Goal: Task Accomplishment & Management: Manage account settings

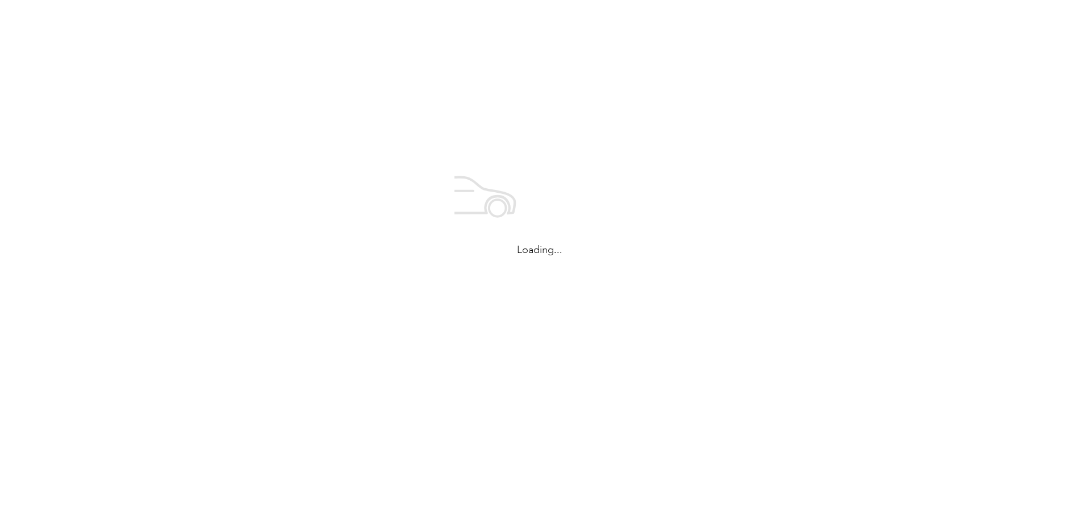
drag, startPoint x: 0, startPoint y: 0, endPoint x: 290, endPoint y: 139, distance: 321.9
click at [290, 139] on div "Loading..." at bounding box center [539, 207] width 1079 height 414
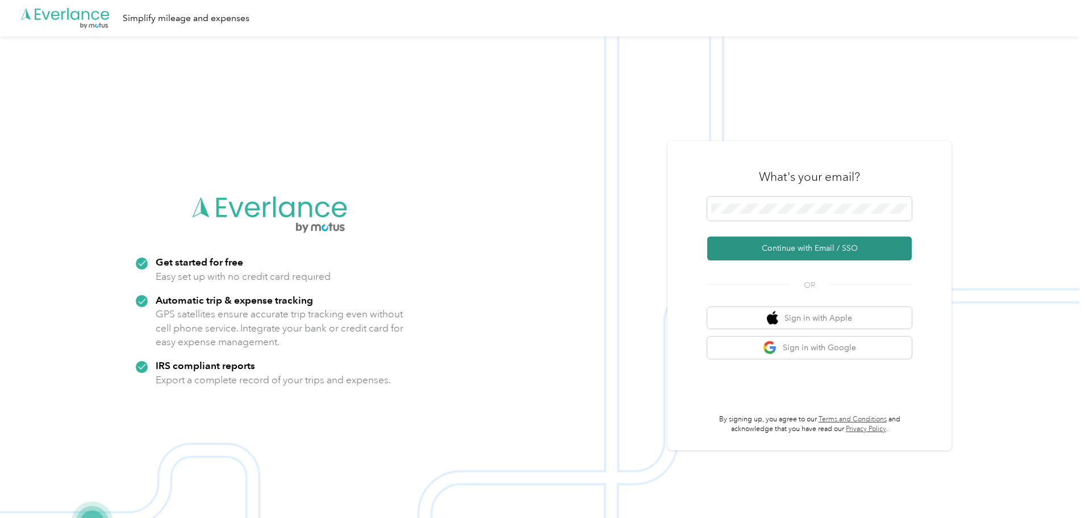
click at [803, 249] on button "Continue with Email / SSO" at bounding box center [809, 248] width 205 height 24
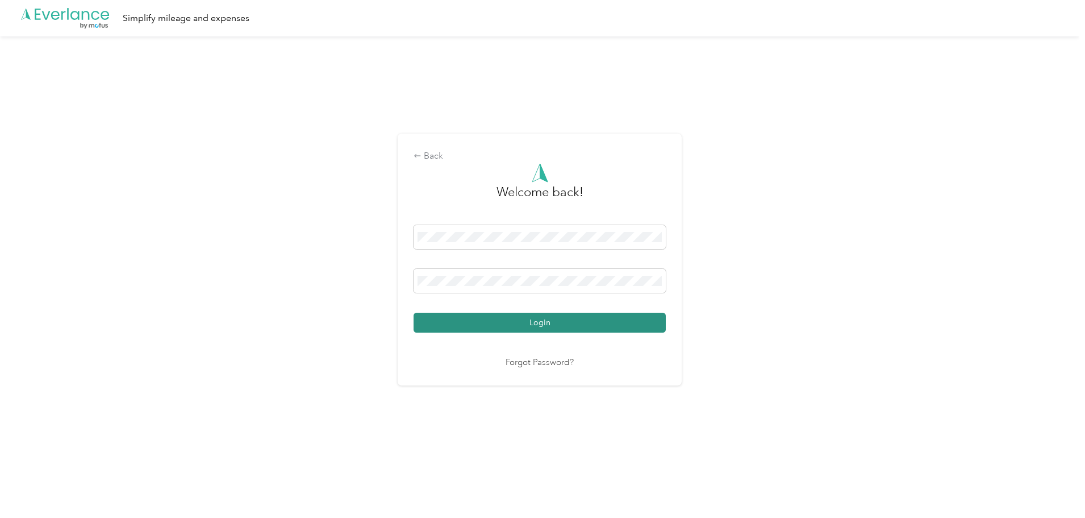
click at [588, 324] on button "Login" at bounding box center [540, 322] width 252 height 20
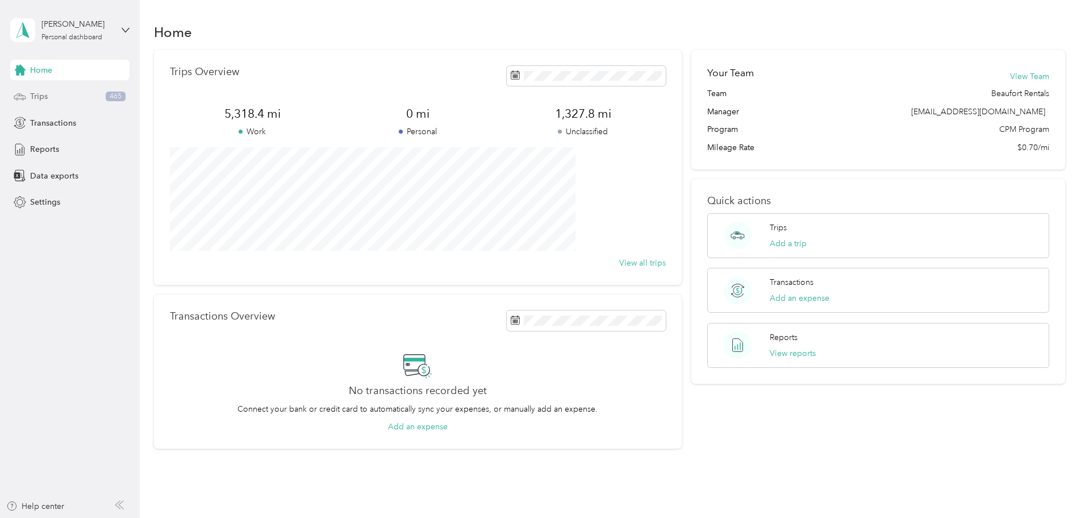
click at [41, 95] on span "Trips" at bounding box center [39, 96] width 18 height 12
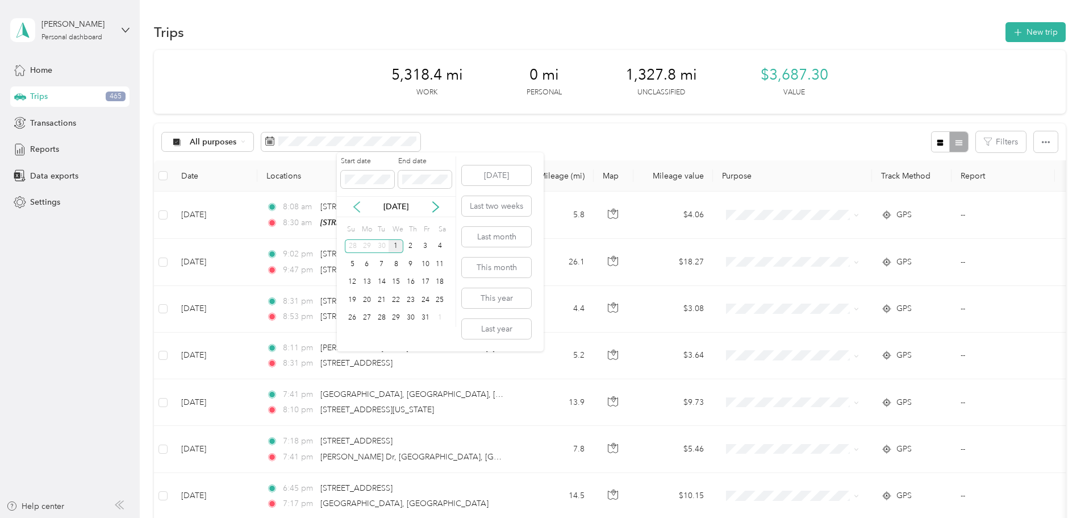
click at [354, 203] on icon at bounding box center [356, 206] width 11 height 11
click at [398, 280] on div "17" at bounding box center [396, 282] width 15 height 14
click at [382, 318] on div "30" at bounding box center [381, 318] width 15 height 14
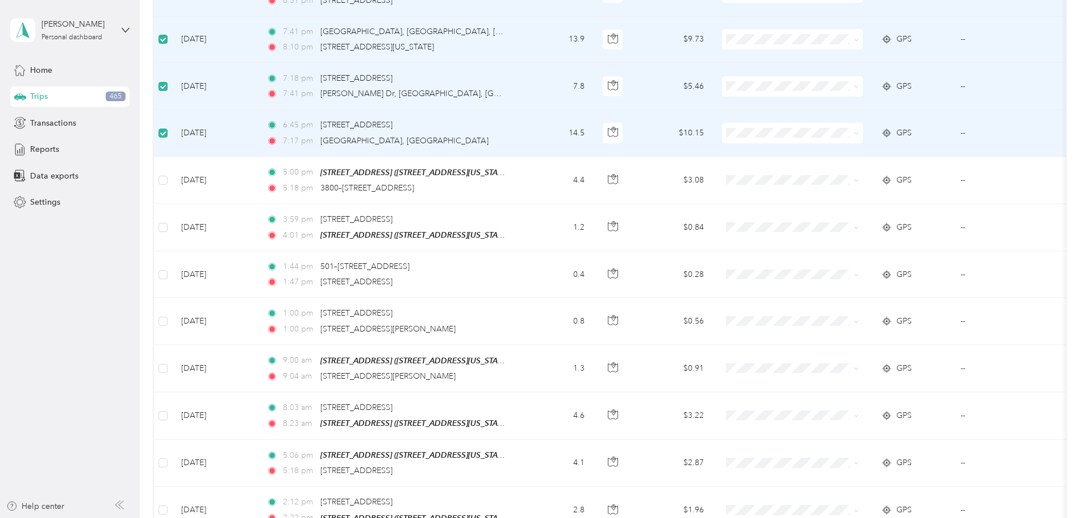
scroll to position [341, 0]
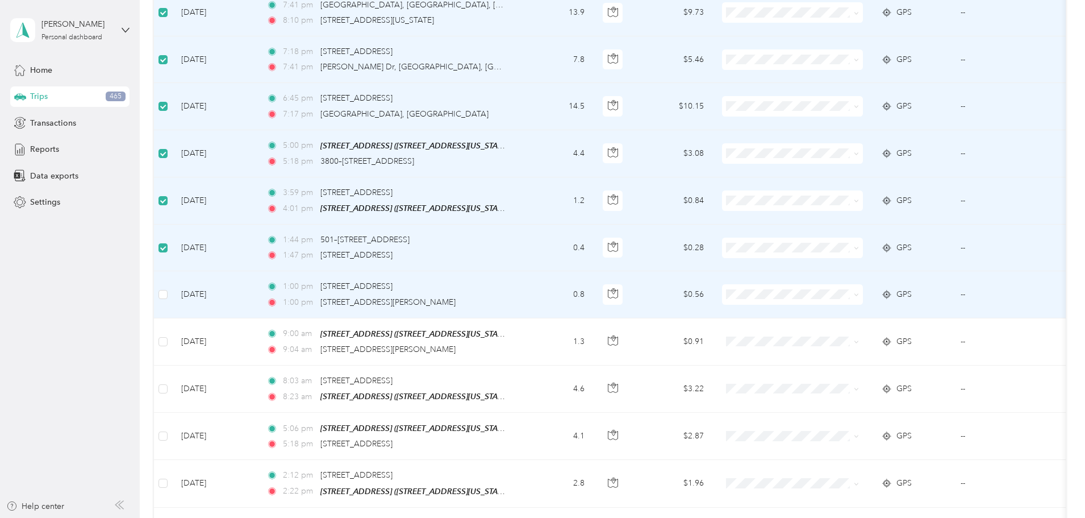
click at [172, 289] on td at bounding box center [163, 294] width 18 height 47
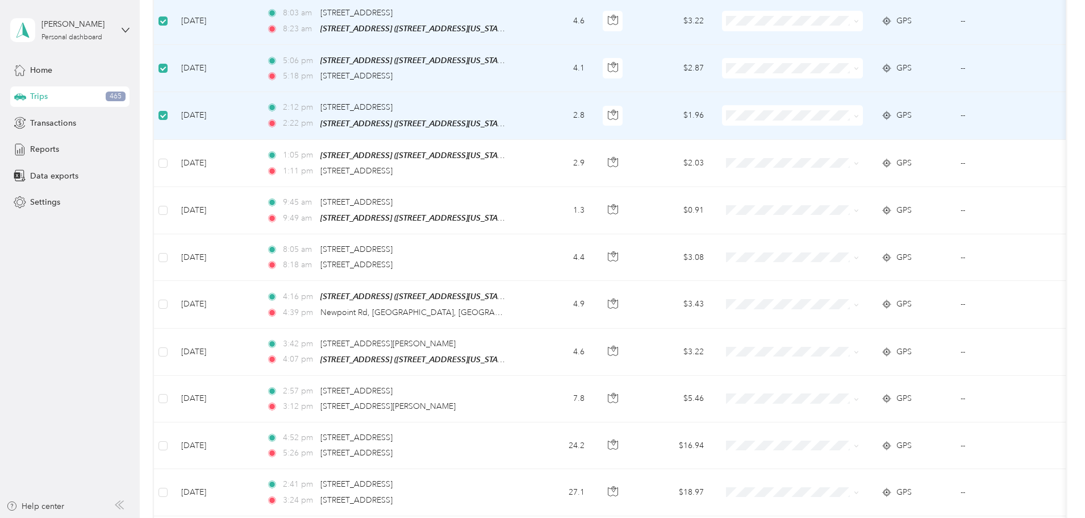
scroll to position [738, 0]
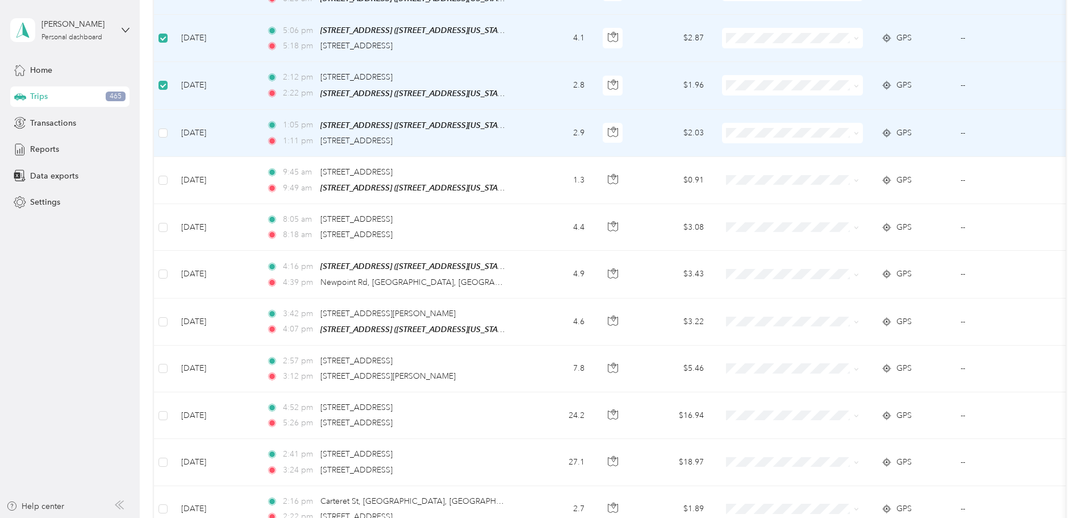
click at [172, 129] on td at bounding box center [163, 133] width 18 height 47
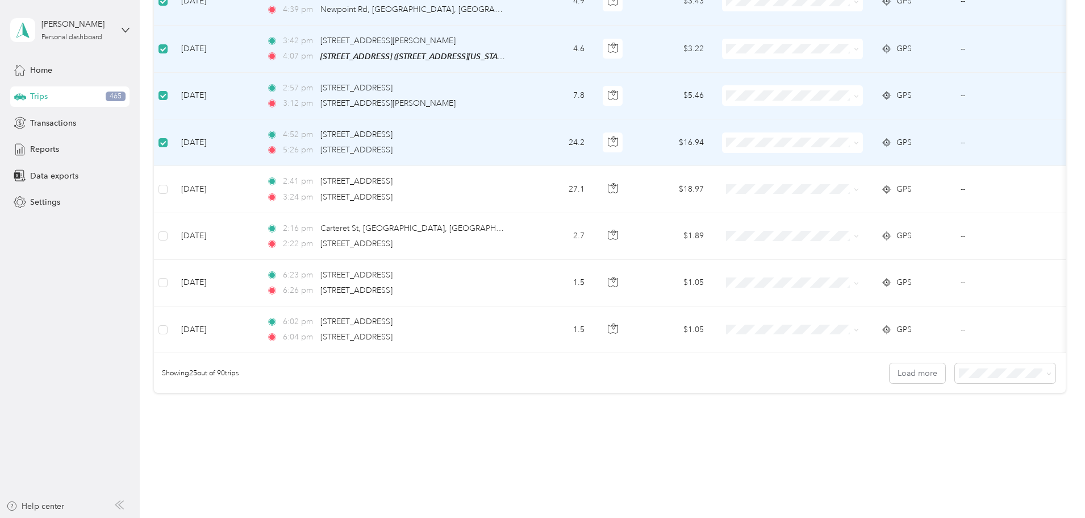
scroll to position [1023, 0]
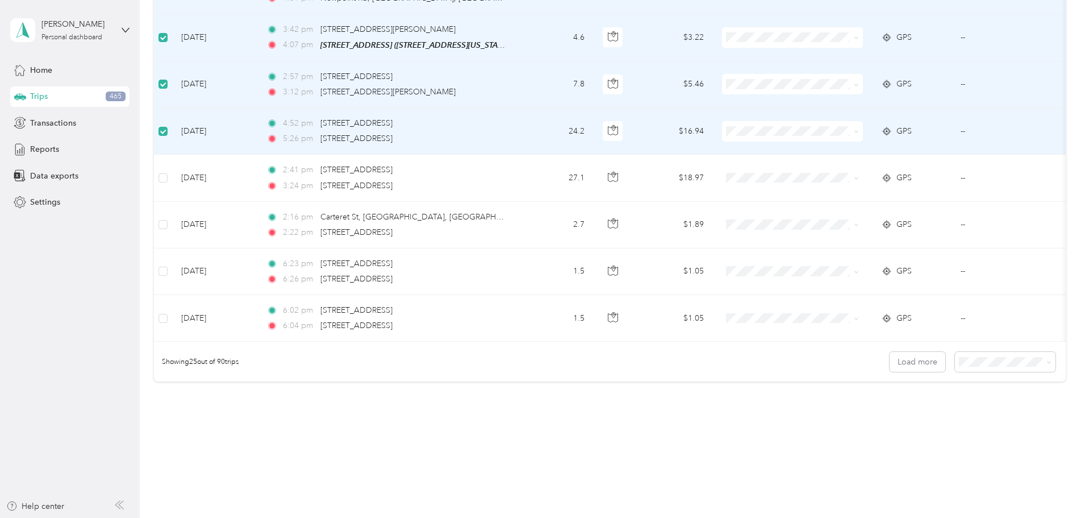
click at [923, 427] on li "100 per load" at bounding box center [927, 420] width 101 height 20
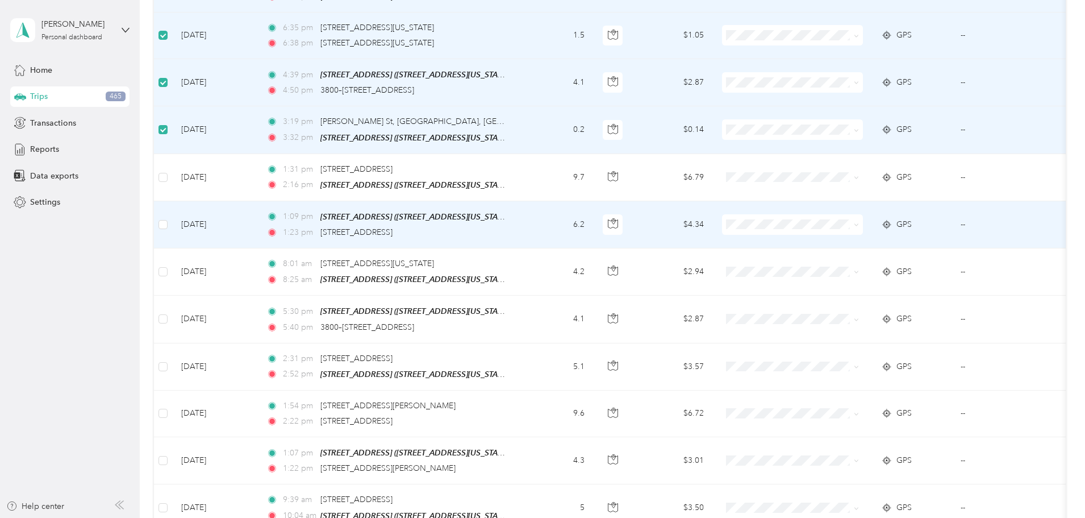
scroll to position [3572, 0]
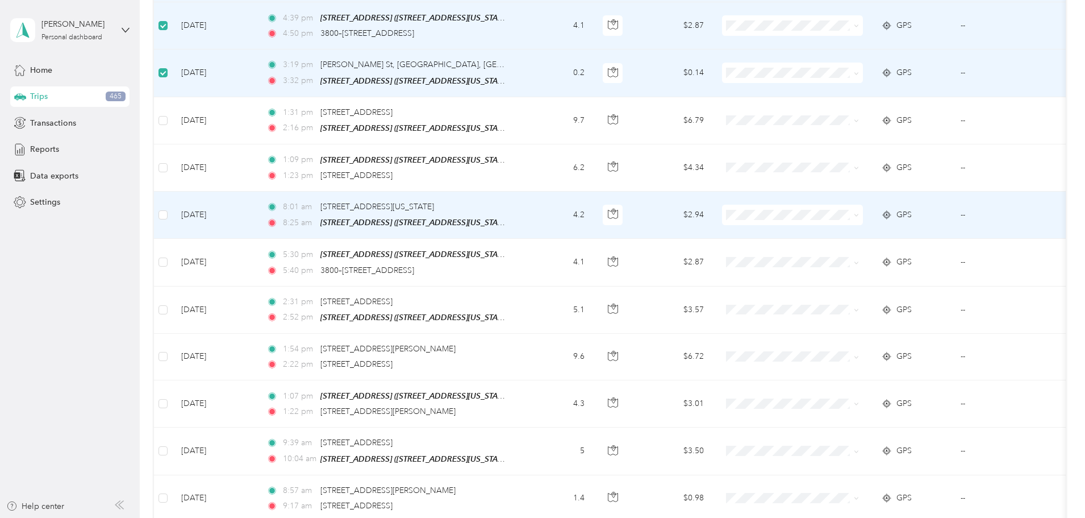
click at [172, 193] on td at bounding box center [163, 214] width 18 height 47
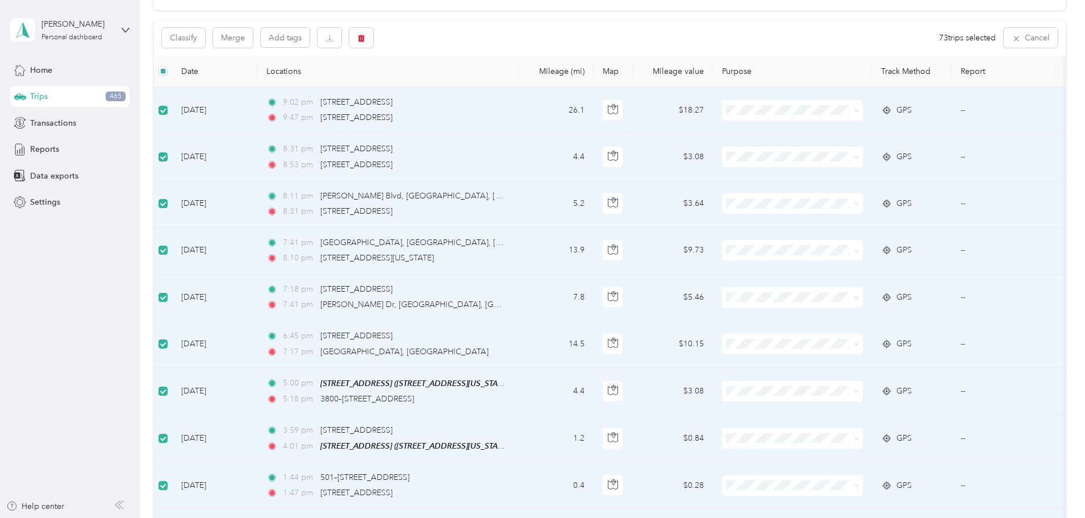
scroll to position [0, 0]
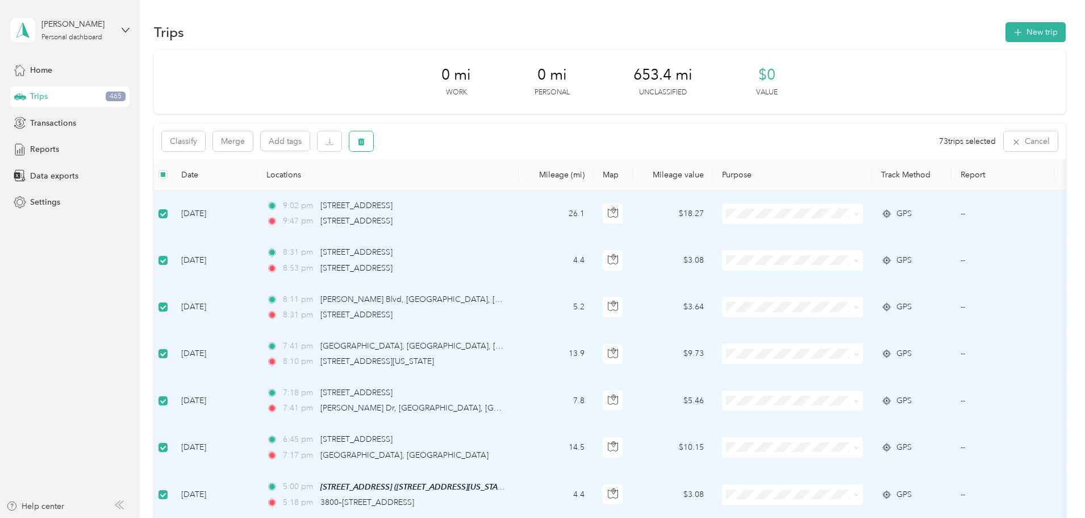
click at [365, 144] on icon "button" at bounding box center [361, 141] width 8 height 8
click at [515, 193] on button "Yes" at bounding box center [524, 189] width 22 height 18
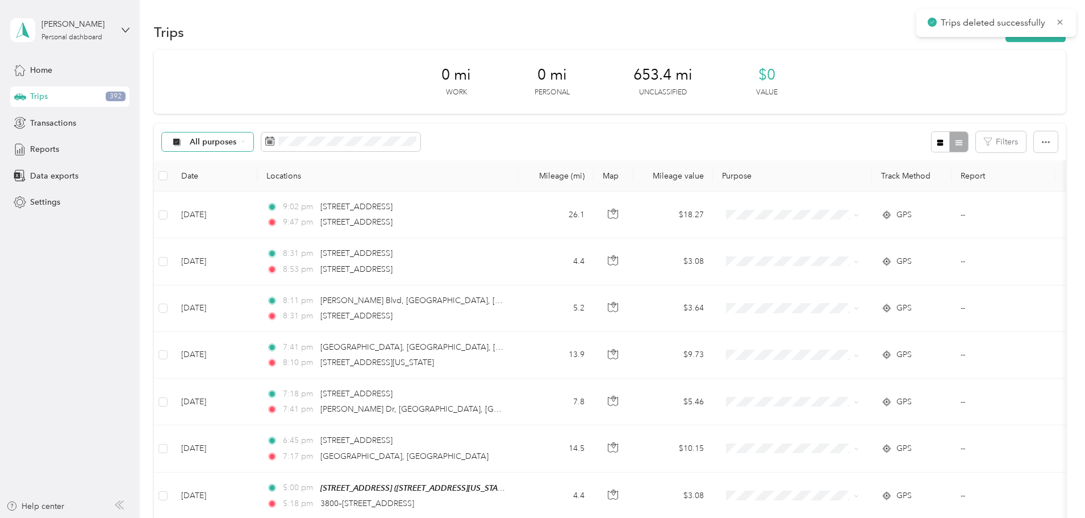
click at [237, 142] on span "All purposes" at bounding box center [213, 142] width 47 height 8
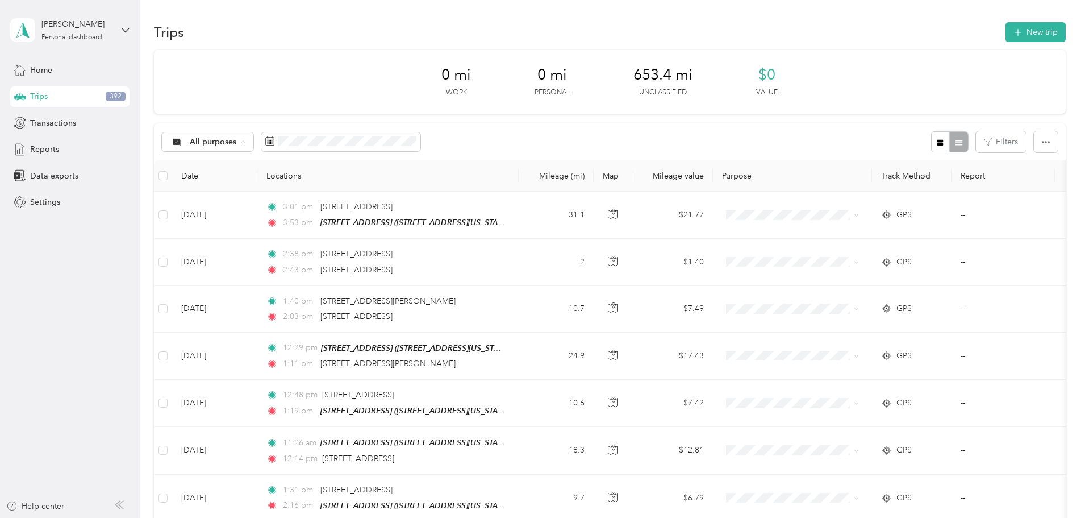
click at [374, 90] on div "0 mi Work 0 mi Personal 653.4 mi Unclassified $0 Value" at bounding box center [610, 82] width 912 height 64
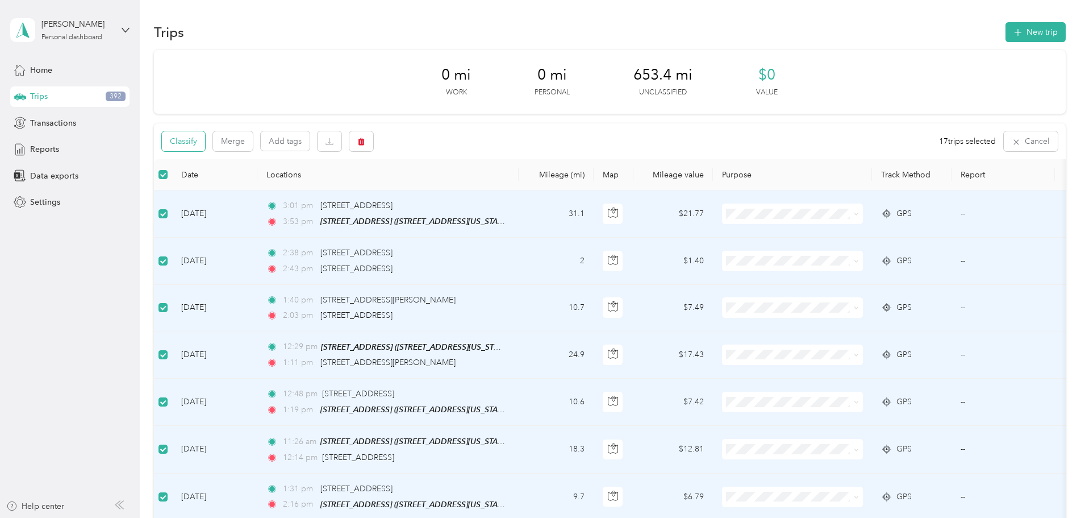
click at [205, 141] on button "Classify" at bounding box center [183, 141] width 43 height 20
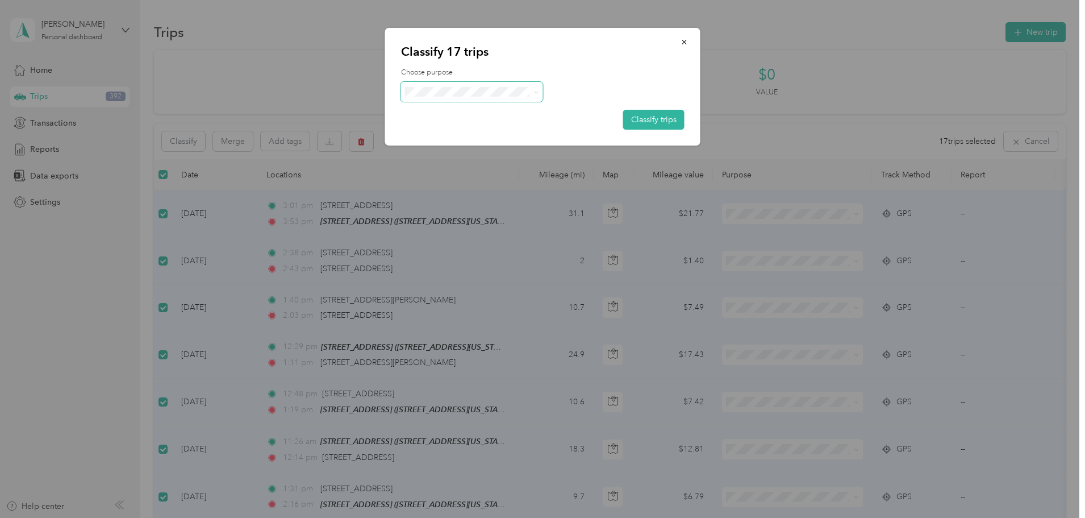
click at [445, 99] on span at bounding box center [472, 92] width 142 height 20
click at [440, 117] on li "Beaufort Rentals" at bounding box center [472, 113] width 142 height 20
click at [652, 123] on button "Classify trips" at bounding box center [653, 120] width 61 height 20
